Goal: Find contact information: Find contact information

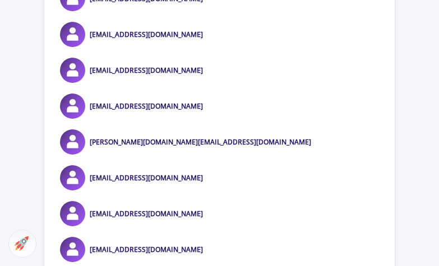
scroll to position [458, 0]
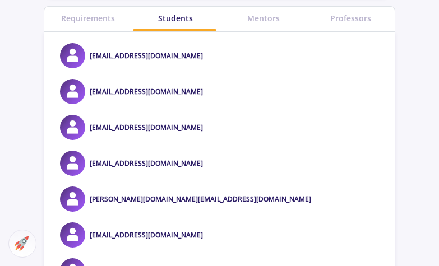
click at [205, 68] on div "[EMAIL_ADDRESS][DOMAIN_NAME]" at bounding box center [219, 55] width 350 height 25
drag, startPoint x: 205, startPoint y: 72, endPoint x: 90, endPoint y: 72, distance: 115.6
click at [90, 68] on div "[EMAIL_ADDRESS][DOMAIN_NAME]" at bounding box center [219, 55] width 350 height 25
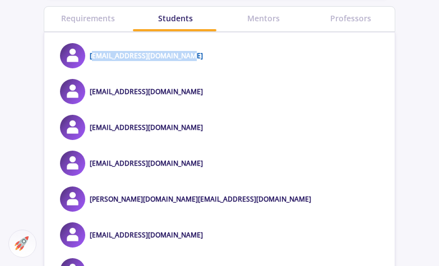
copy link "[EMAIL_ADDRESS][DOMAIN_NAME]"
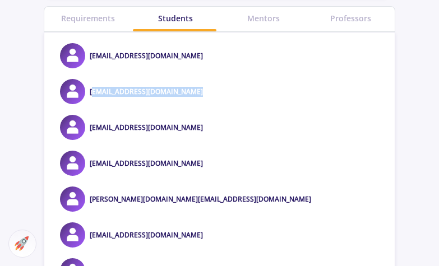
drag, startPoint x: 201, startPoint y: 107, endPoint x: 90, endPoint y: 108, distance: 111.7
click at [90, 104] on div "[EMAIL_ADDRESS][DOMAIN_NAME]" at bounding box center [219, 91] width 350 height 25
copy link "[EMAIL_ADDRESS][DOMAIN_NAME]"
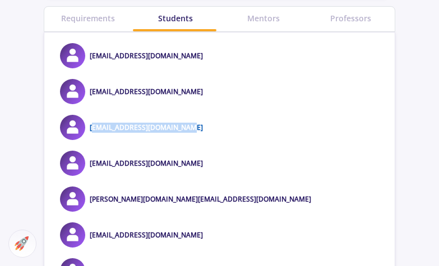
drag, startPoint x: 191, startPoint y: 144, endPoint x: 91, endPoint y: 145, distance: 99.3
copy link "[EMAIL_ADDRESS][DOMAIN_NAME]"
click at [141, 62] on div "[EMAIL_ADDRESS][DOMAIN_NAME]" at bounding box center [131, 55] width 143 height 25
drag, startPoint x: 191, startPoint y: 144, endPoint x: 92, endPoint y: 144, distance: 99.3
copy link "[EMAIL_ADDRESS][DOMAIN_NAME]"
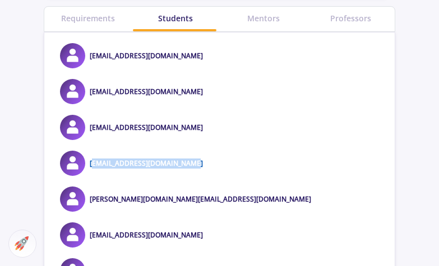
drag, startPoint x: 196, startPoint y: 179, endPoint x: 95, endPoint y: 181, distance: 101.6
copy link "[EMAIL_ADDRESS][DOMAIN_NAME]"
